Goal: Task Accomplishment & Management: Manage account settings

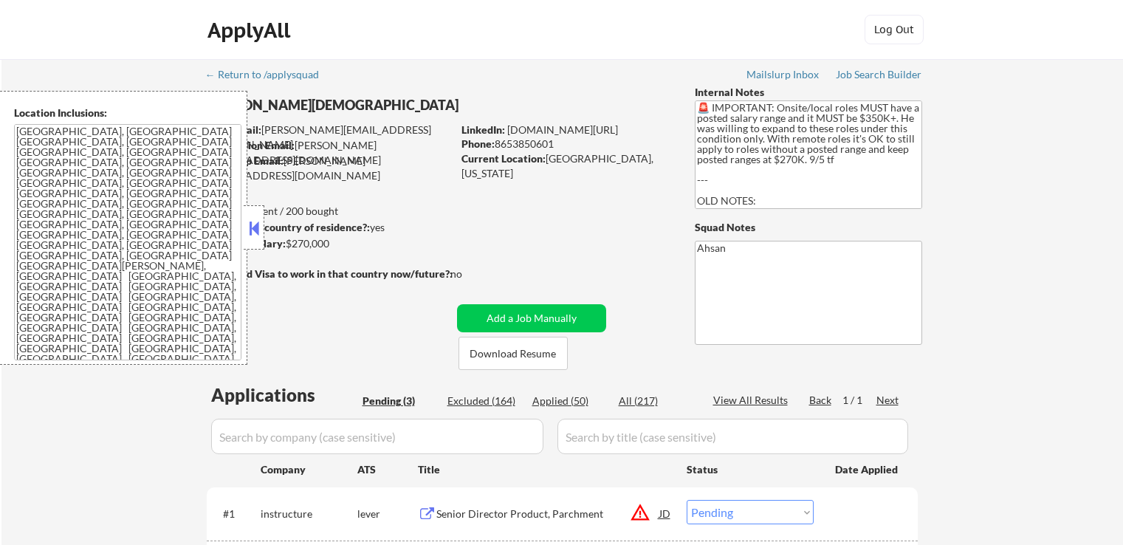
select select ""pending""
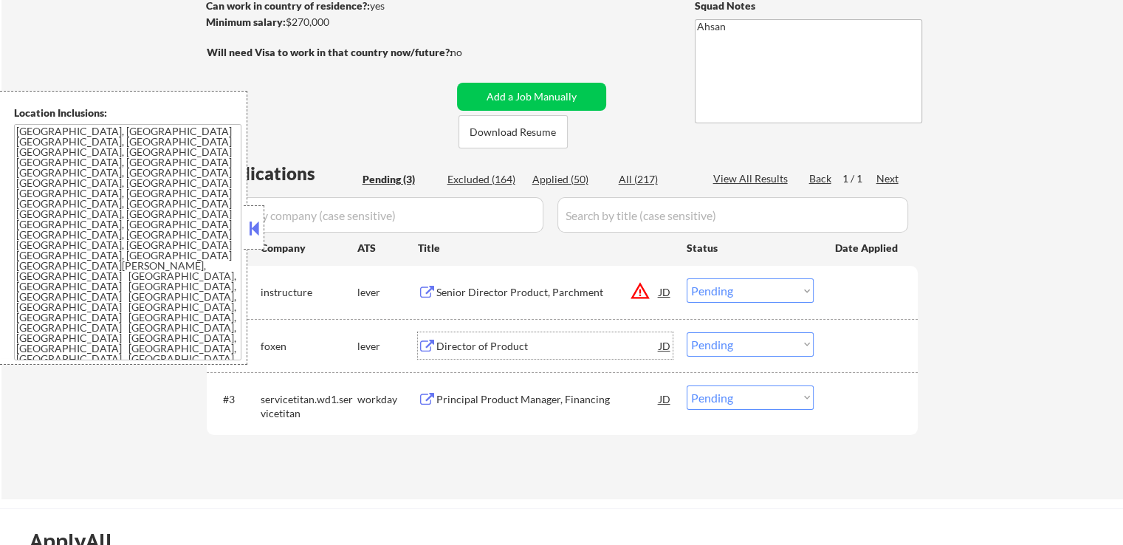
click at [499, 344] on div "Director of Product" at bounding box center [547, 346] width 223 height 15
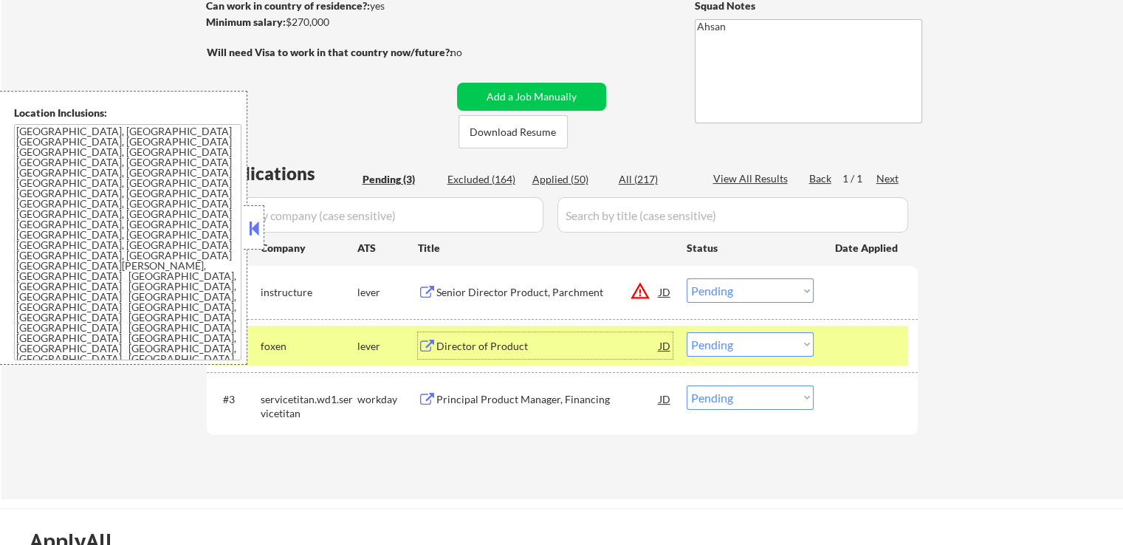
click at [480, 346] on div "Director of Product" at bounding box center [547, 346] width 223 height 15
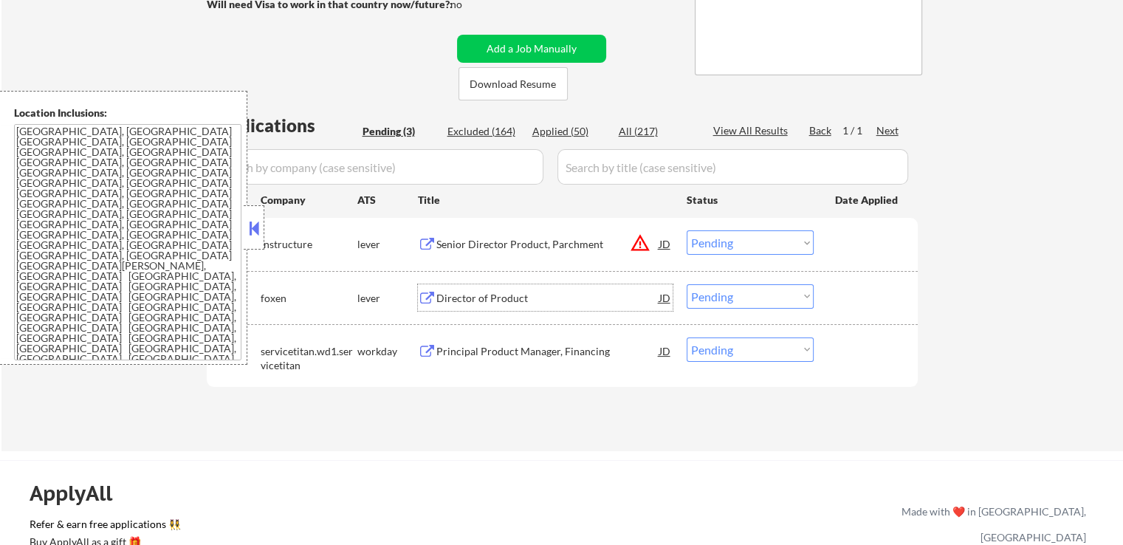
scroll to position [295, 0]
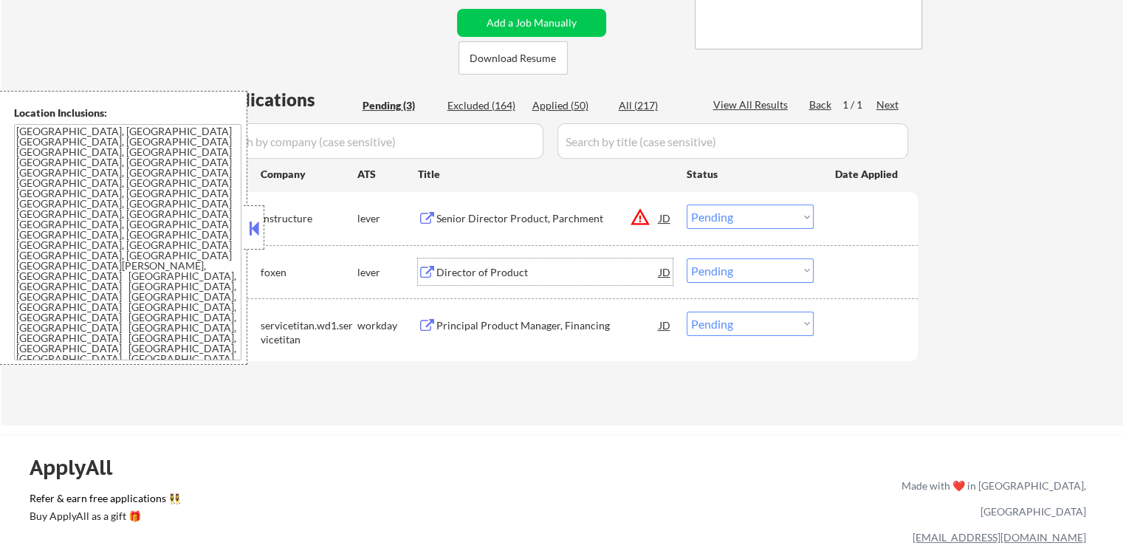
drag, startPoint x: 722, startPoint y: 266, endPoint x: 730, endPoint y: 280, distance: 15.9
click at [724, 267] on select "Choose an option... Pending Applied Excluded (Questions) Excluded (Expired) Exc…" at bounding box center [750, 270] width 127 height 24
click at [687, 258] on select "Choose an option... Pending Applied Excluded (Questions) Excluded (Expired) Exc…" at bounding box center [750, 270] width 127 height 24
click at [554, 222] on div "Senior Director Product, Parchment" at bounding box center [547, 218] width 223 height 15
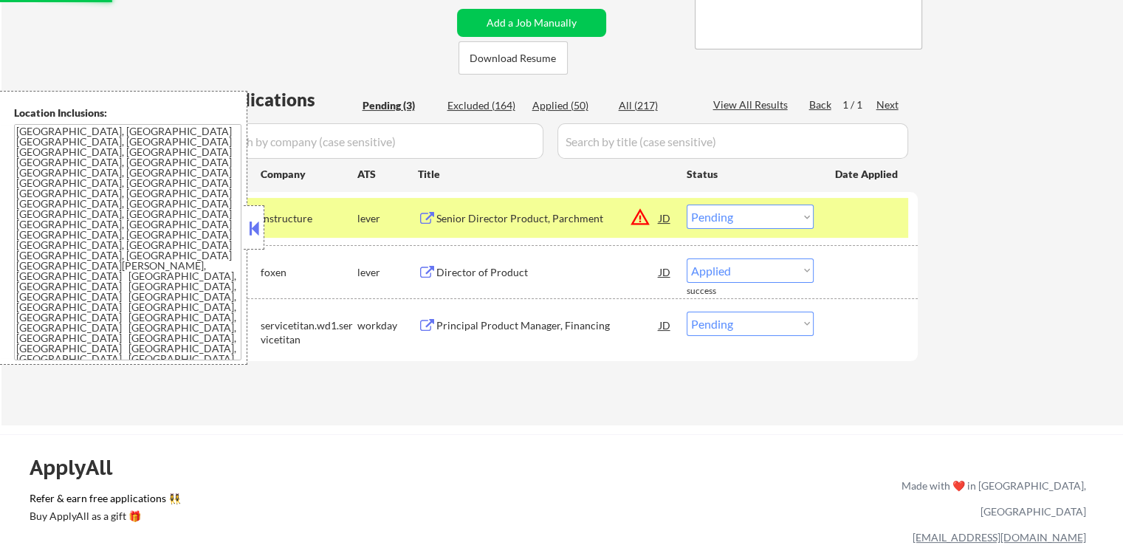
select select ""pending""
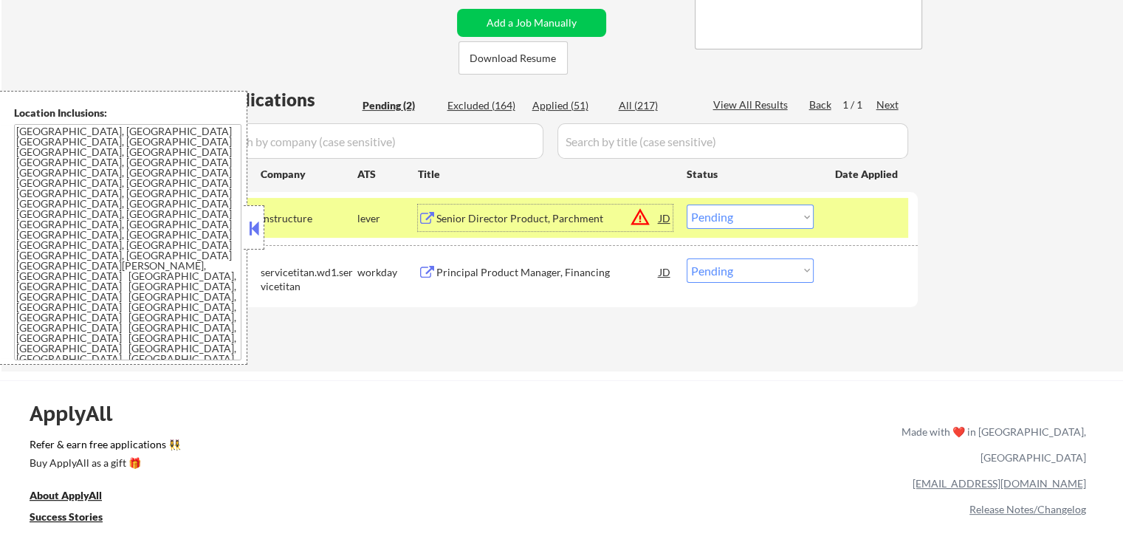
drag, startPoint x: 748, startPoint y: 213, endPoint x: 749, endPoint y: 225, distance: 11.1
click at [749, 213] on select "Choose an option... Pending Applied Excluded (Questions) Excluded (Expired) Exc…" at bounding box center [750, 217] width 127 height 24
click at [687, 205] on select "Choose an option... Pending Applied Excluded (Questions) Excluded (Expired) Exc…" at bounding box center [750, 217] width 127 height 24
click at [470, 276] on div "Principal Product Manager, Financing" at bounding box center [547, 272] width 223 height 15
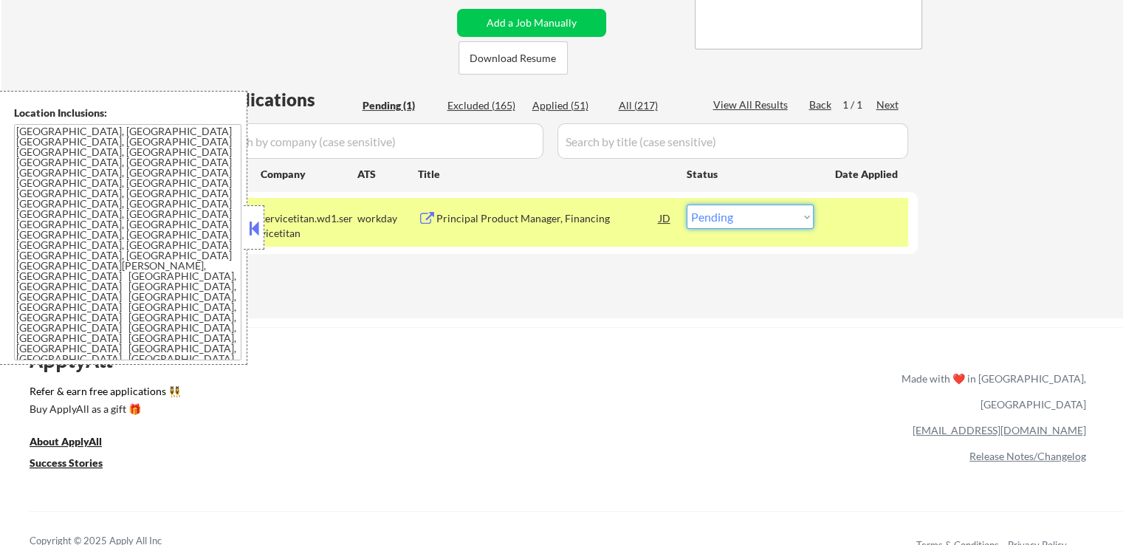
click at [742, 228] on select "Choose an option... Pending Applied Excluded (Questions) Excluded (Expired) Exc…" at bounding box center [750, 217] width 127 height 24
select select ""excluded__salary_""
click at [687, 205] on select "Choose an option... Pending Applied Excluded (Questions) Excluded (Expired) Exc…" at bounding box center [750, 217] width 127 height 24
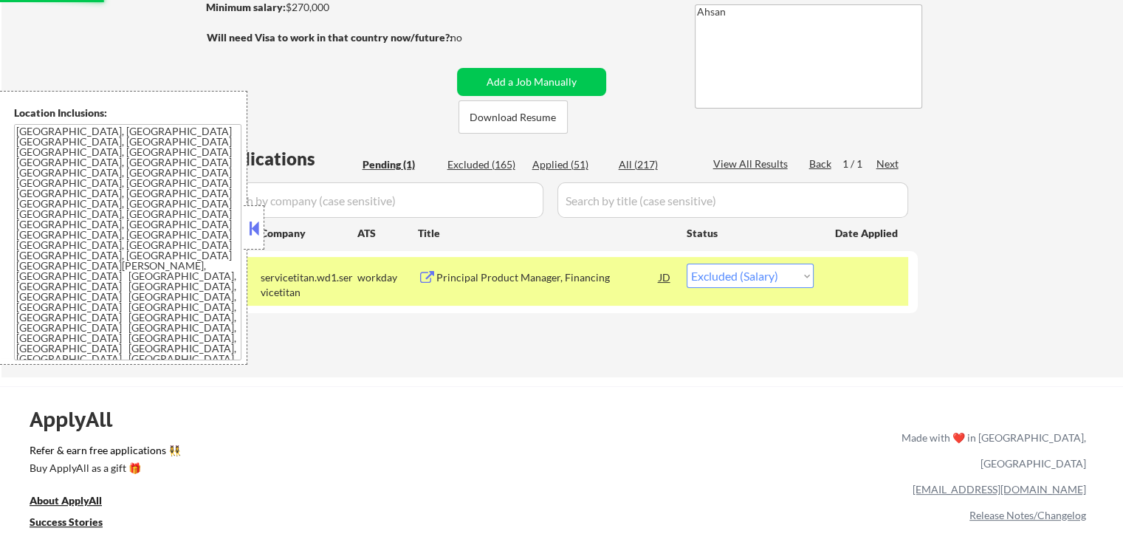
scroll to position [148, 0]
